Goal: Task Accomplishment & Management: Manage account settings

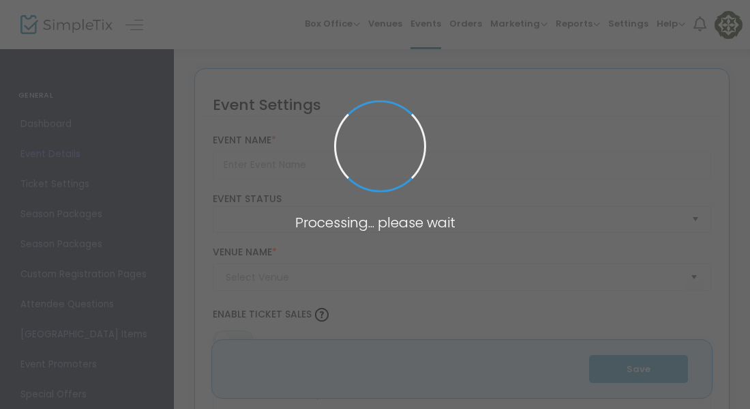
type input "Hurricane Diane by Madeleine George"
type textarea "The god Dionysus makes a comeback as a butch lesbian gardener with a plan to se…"
type input "Buy Tickets"
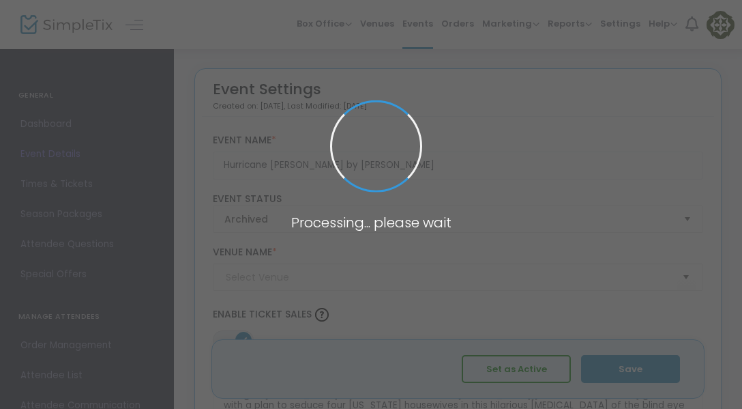
type input "Center for the Performing Arts (CFPA)"
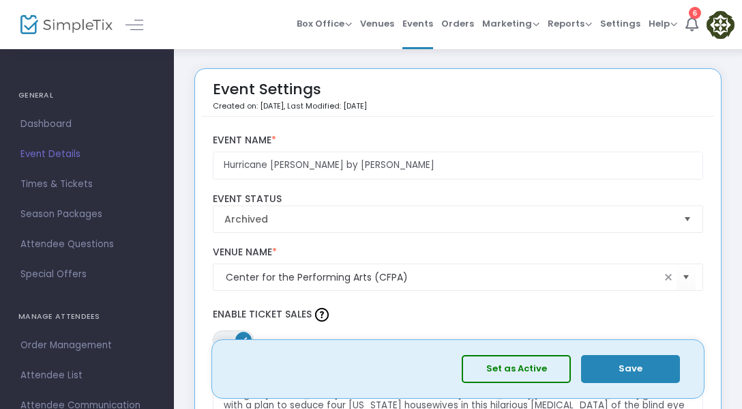
click at [71, 25] on img at bounding box center [66, 25] width 92 height 20
